Goal: Task Accomplishment & Management: Complete application form

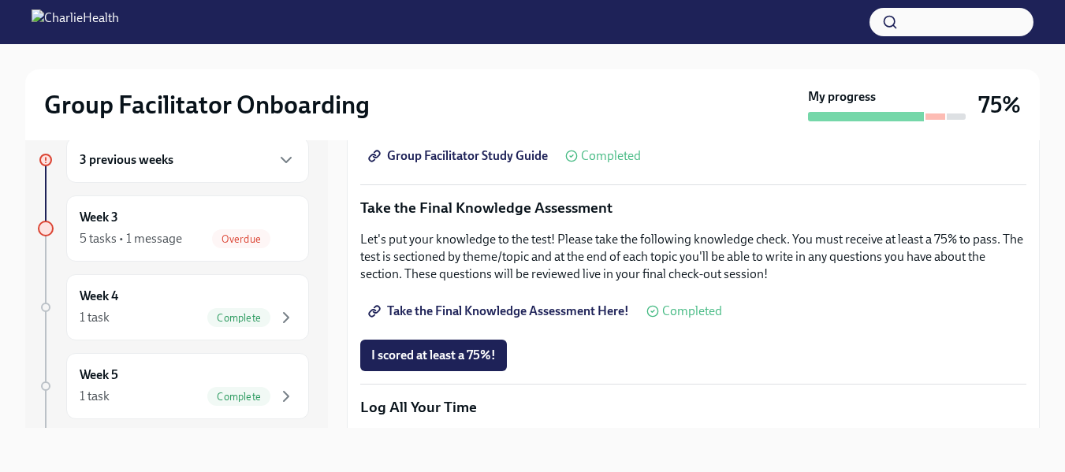
scroll to position [839, 0]
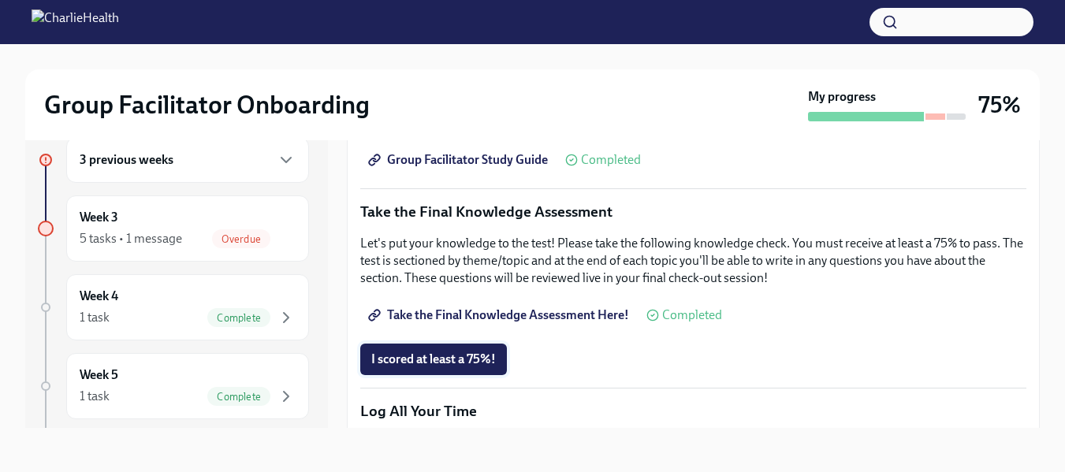
click at [410, 358] on span "I scored at least a 75%!" at bounding box center [433, 360] width 125 height 16
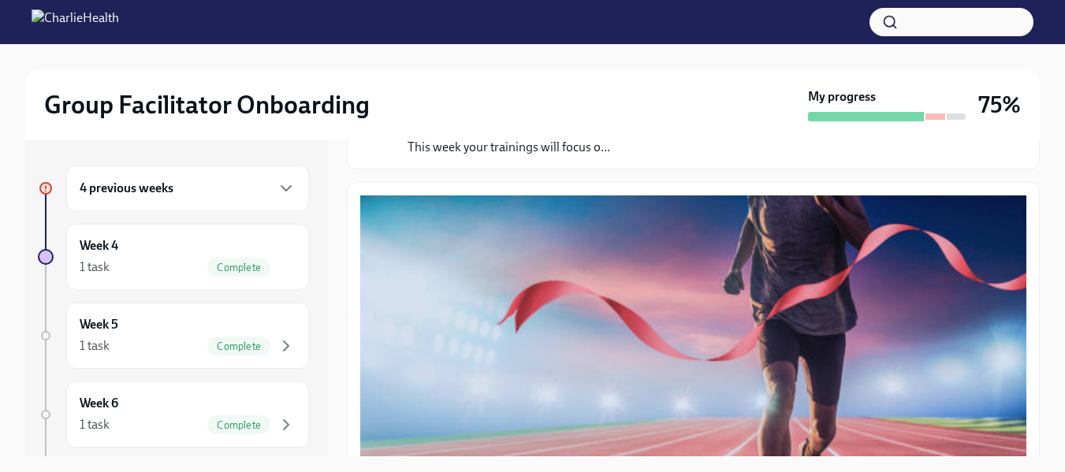
scroll to position [0, 0]
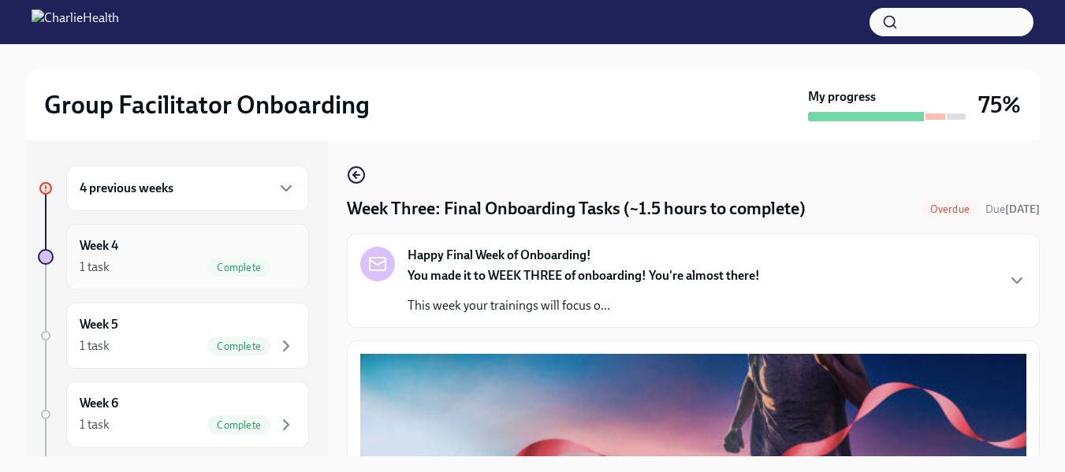
click at [121, 263] on div "1 task Complete" at bounding box center [188, 267] width 216 height 19
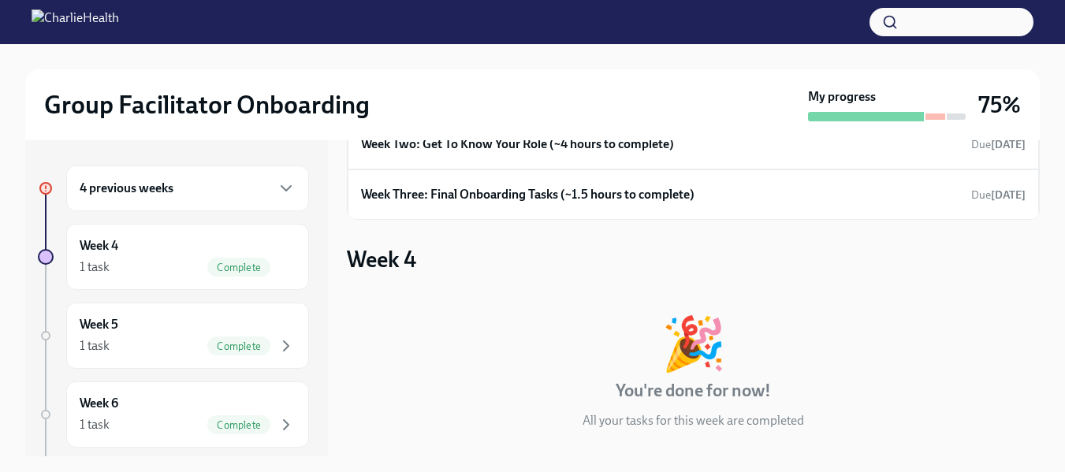
scroll to position [90, 0]
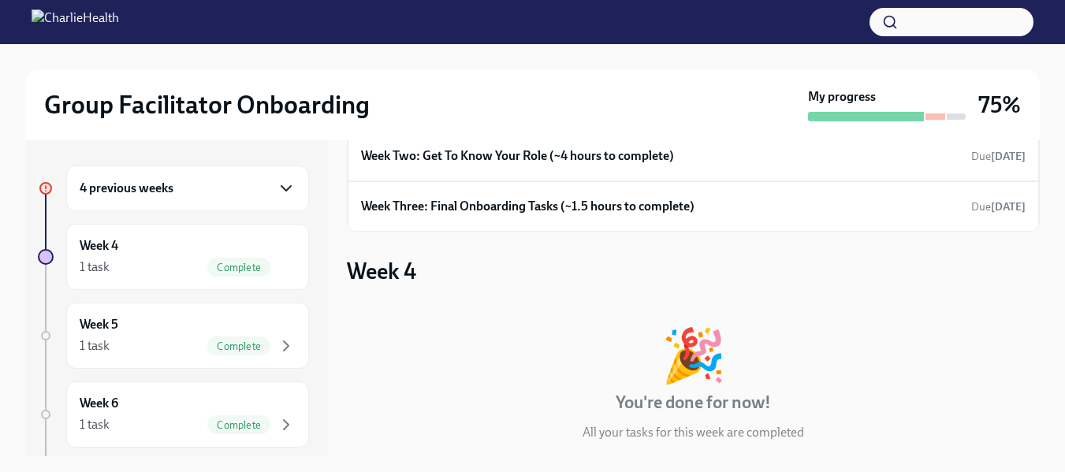
click at [277, 189] on icon "button" at bounding box center [286, 188] width 19 height 19
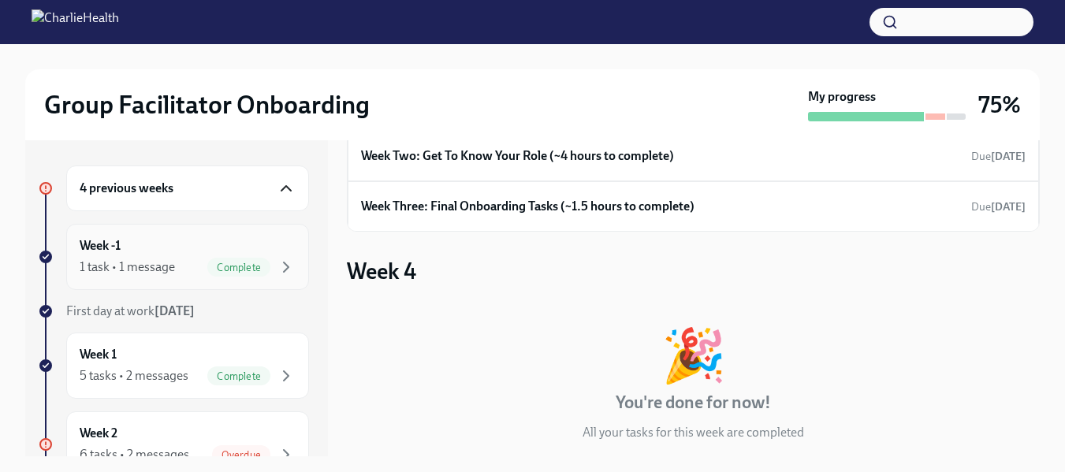
click at [145, 267] on div "1 task • 1 message" at bounding box center [127, 267] width 95 height 17
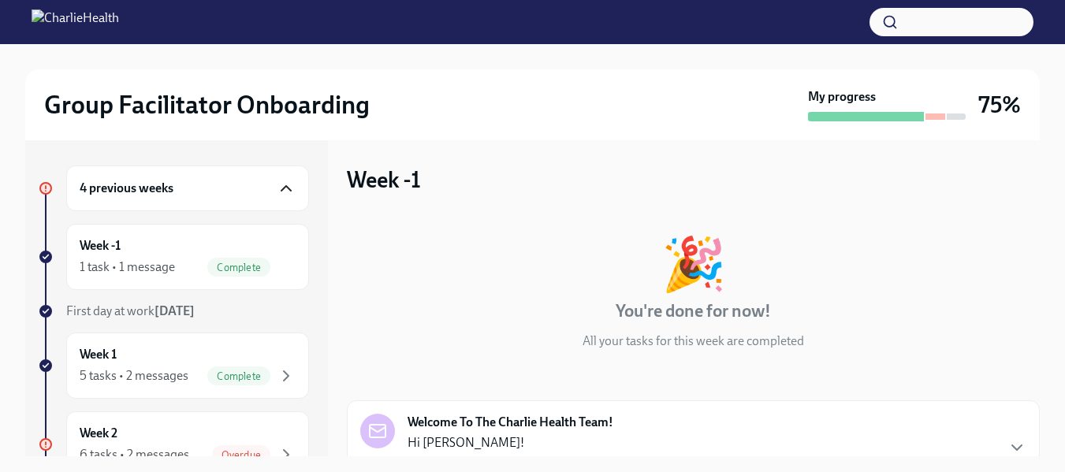
scroll to position [152, 0]
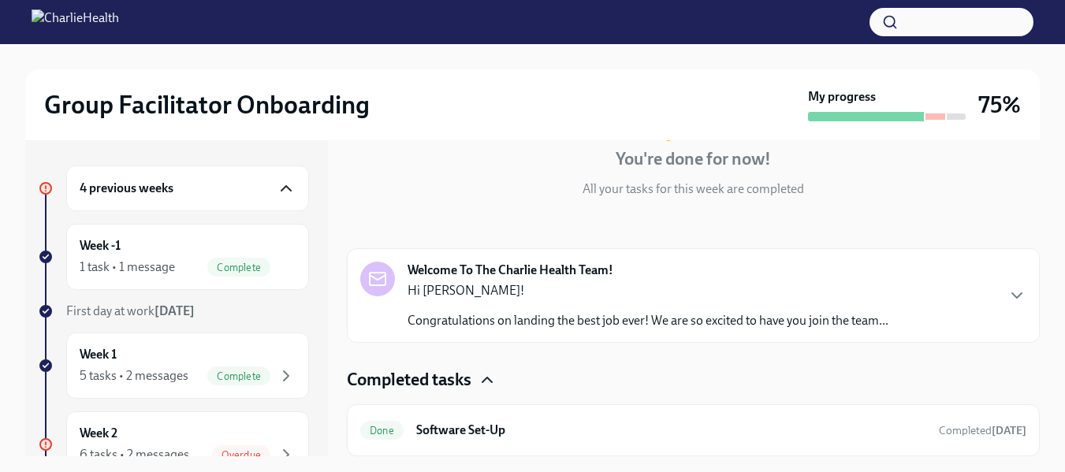
click at [489, 382] on icon "button" at bounding box center [487, 379] width 19 height 19
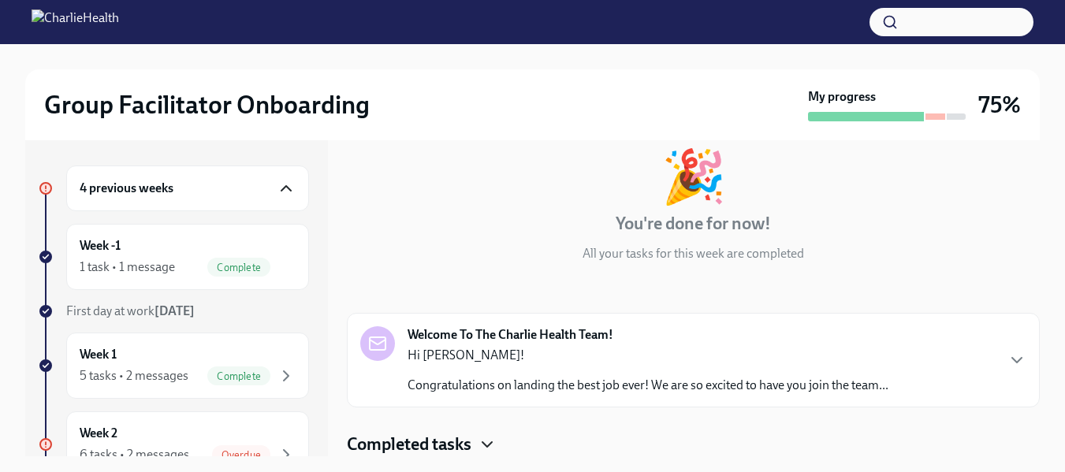
scroll to position [87, 0]
click at [277, 376] on icon "button" at bounding box center [286, 376] width 19 height 19
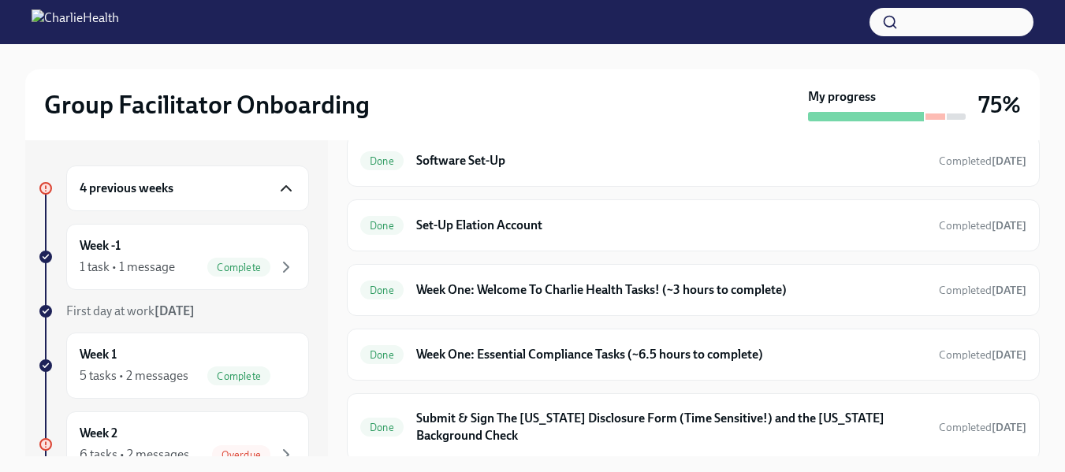
scroll to position [486, 0]
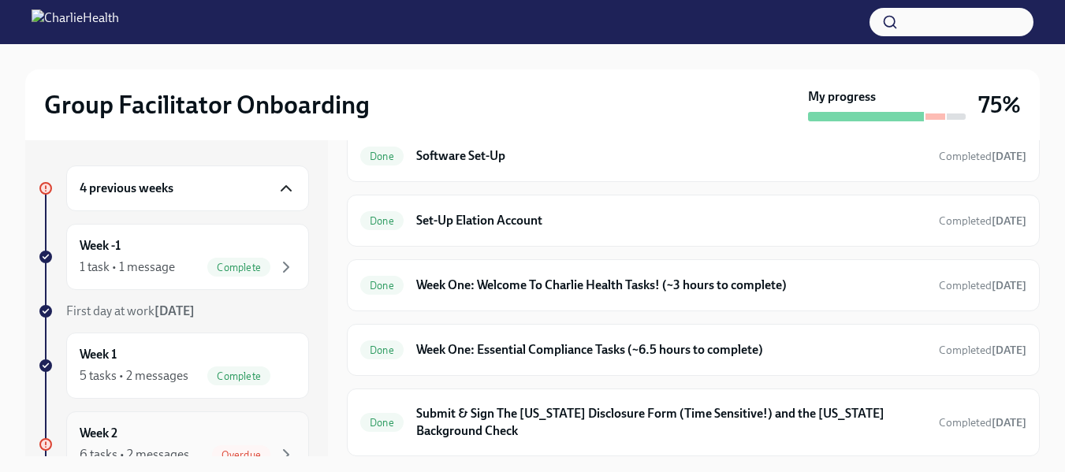
click at [214, 430] on div "Week 2 6 tasks • 2 messages Overdue" at bounding box center [188, 444] width 216 height 39
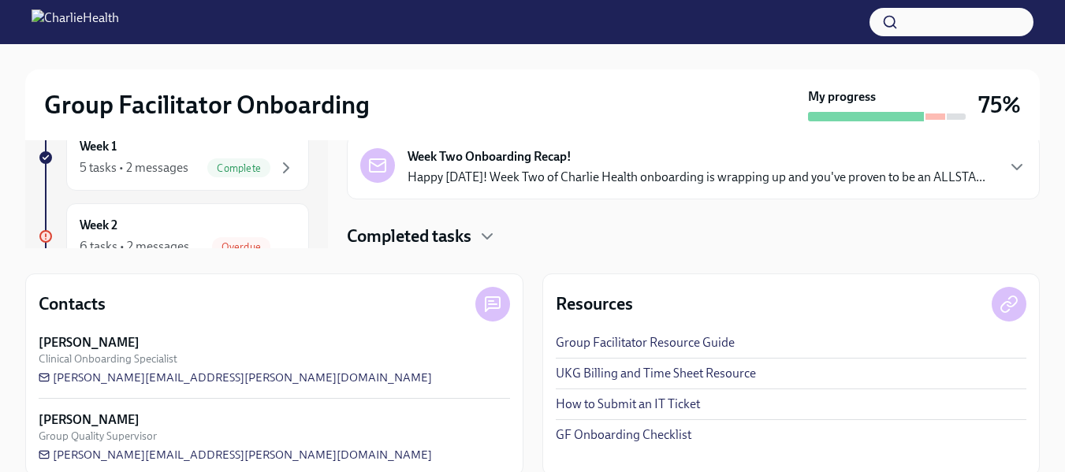
scroll to position [210, 0]
click at [1057, 387] on div "Group Facilitator Onboarding My progress 75% 4 previous weeks Week -1 1 task • …" at bounding box center [532, 165] width 1065 height 659
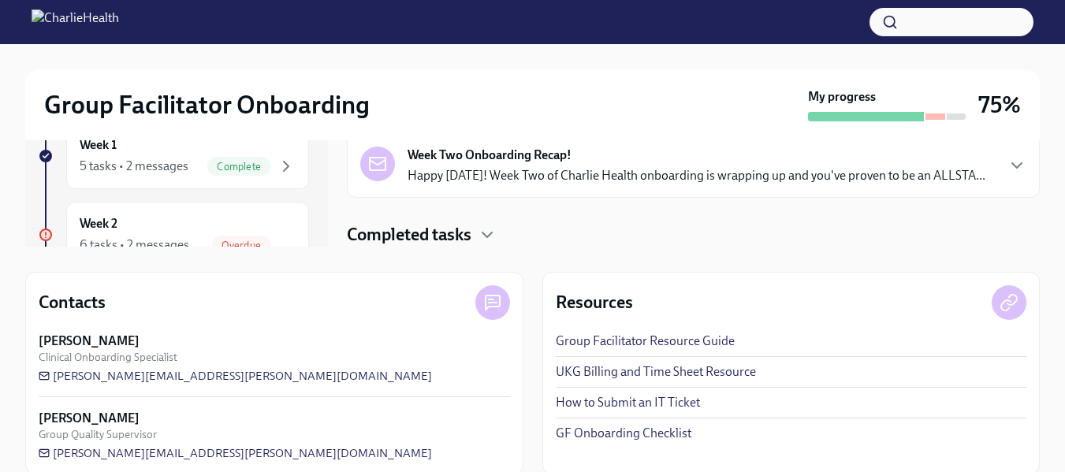
click at [1057, 387] on div "Group Facilitator Onboarding My progress 75% 4 previous weeks Week -1 1 task • …" at bounding box center [532, 163] width 1065 height 659
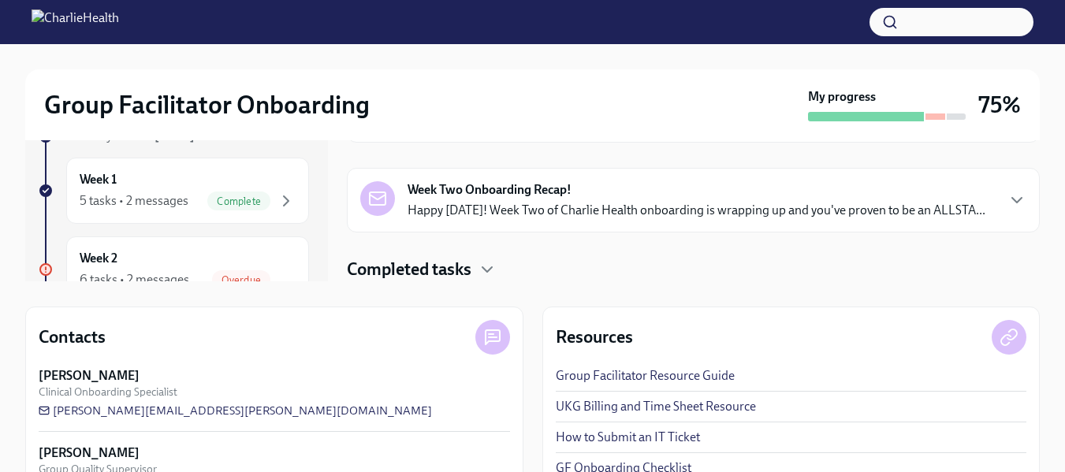
scroll to position [163, 0]
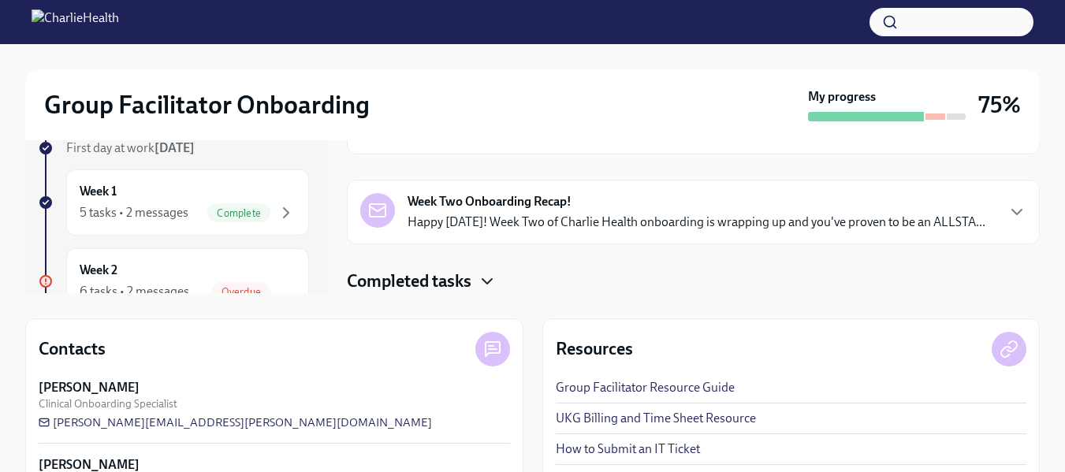
click at [493, 277] on icon "button" at bounding box center [487, 281] width 19 height 19
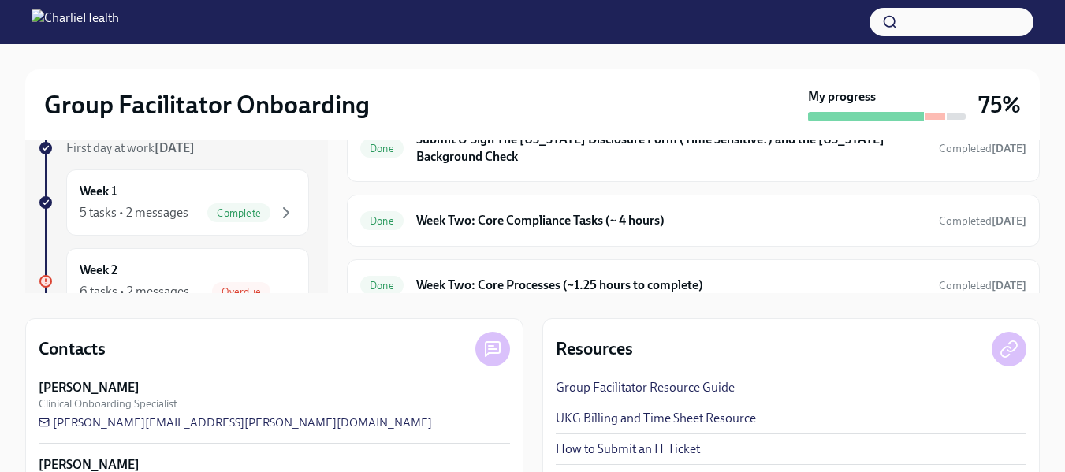
scroll to position [387, 0]
